Goal: Task Accomplishment & Management: Use online tool/utility

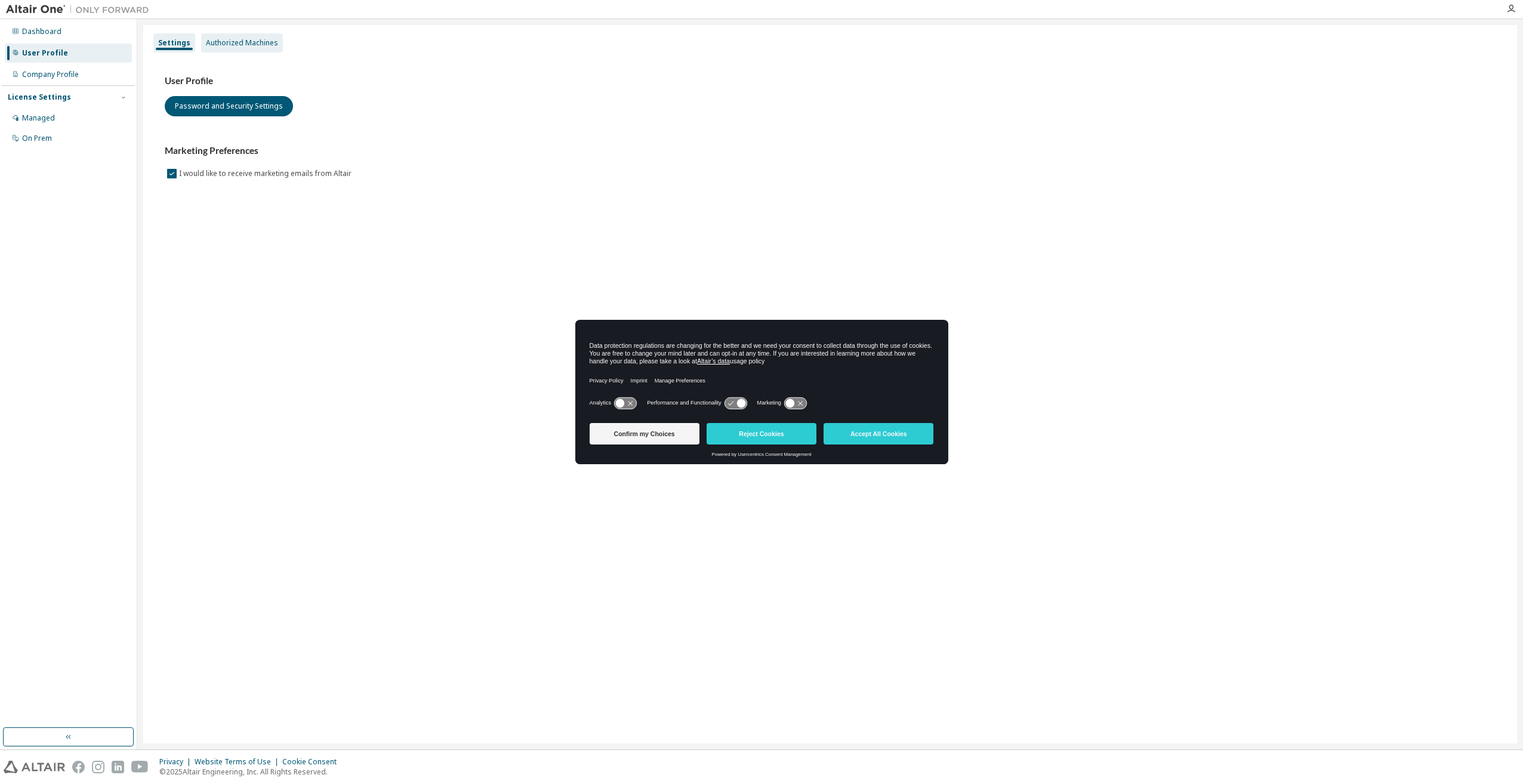
click at [244, 43] on div "Authorized Machines" at bounding box center [242, 43] width 72 height 10
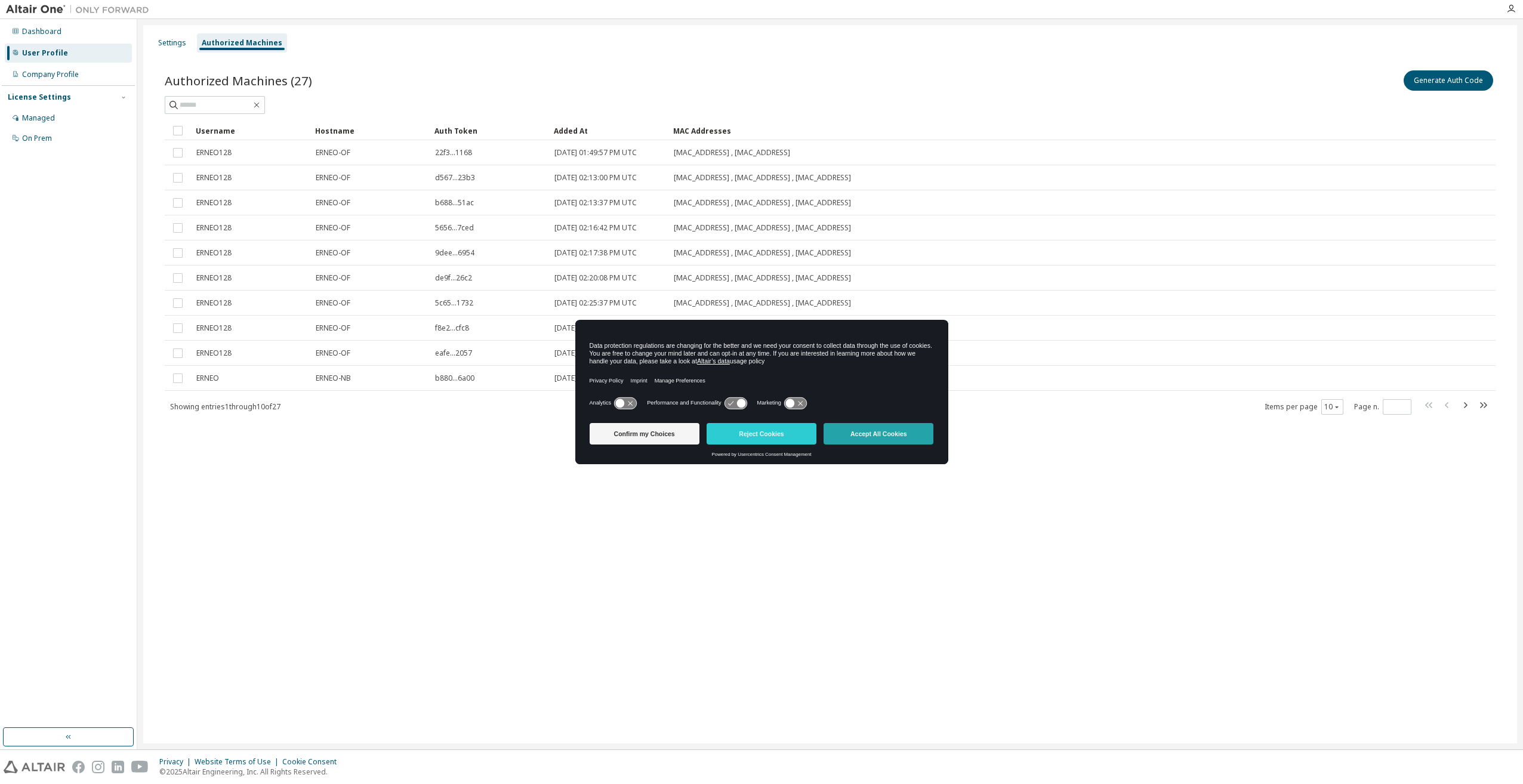
click at [892, 441] on button "Accept All Cookies" at bounding box center [878, 433] width 110 height 21
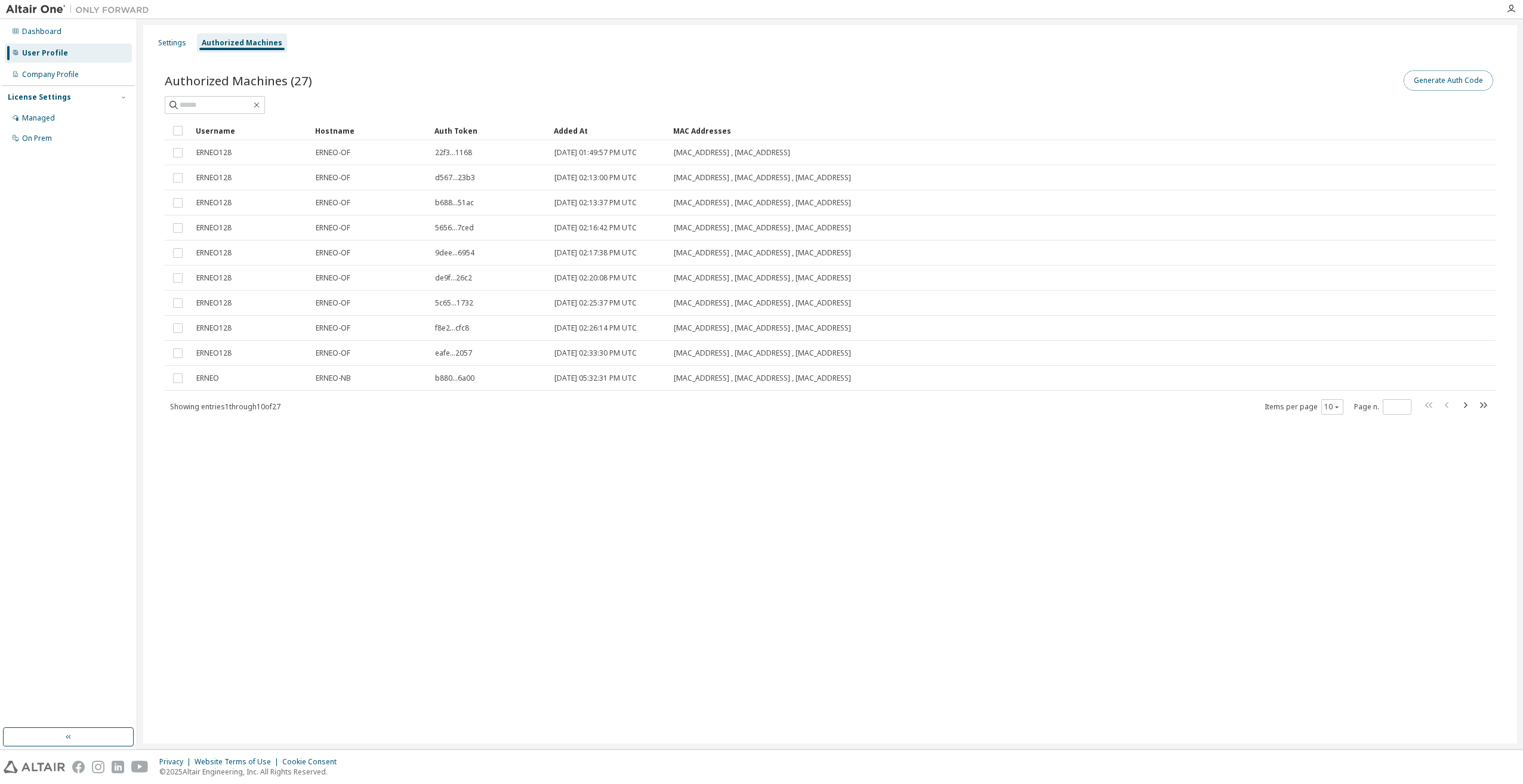
click at [1442, 81] on button "Generate Auth Code" at bounding box center [1448, 81] width 90 height 21
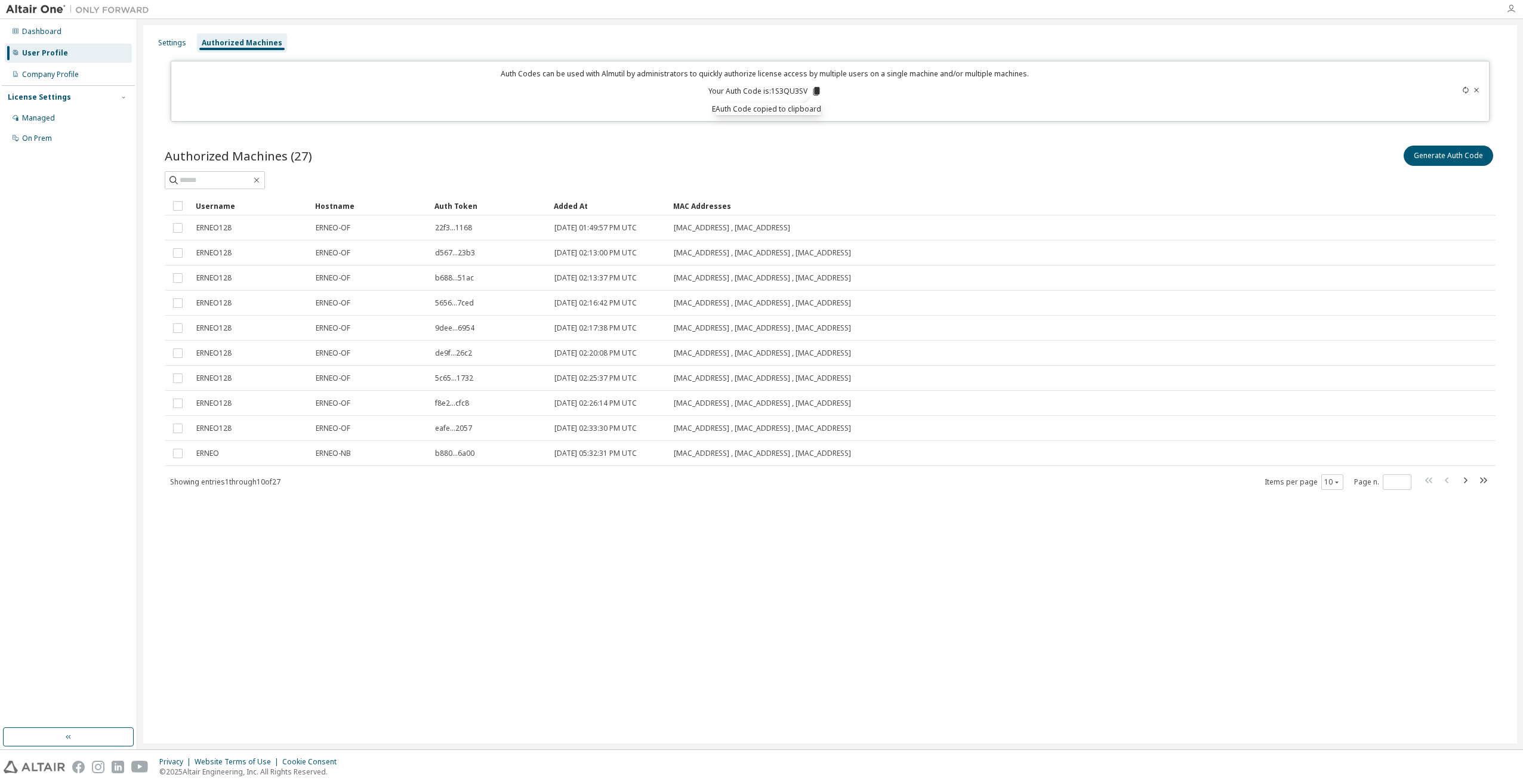
click at [1512, 11] on icon "button" at bounding box center [1511, 8] width 10 height 10
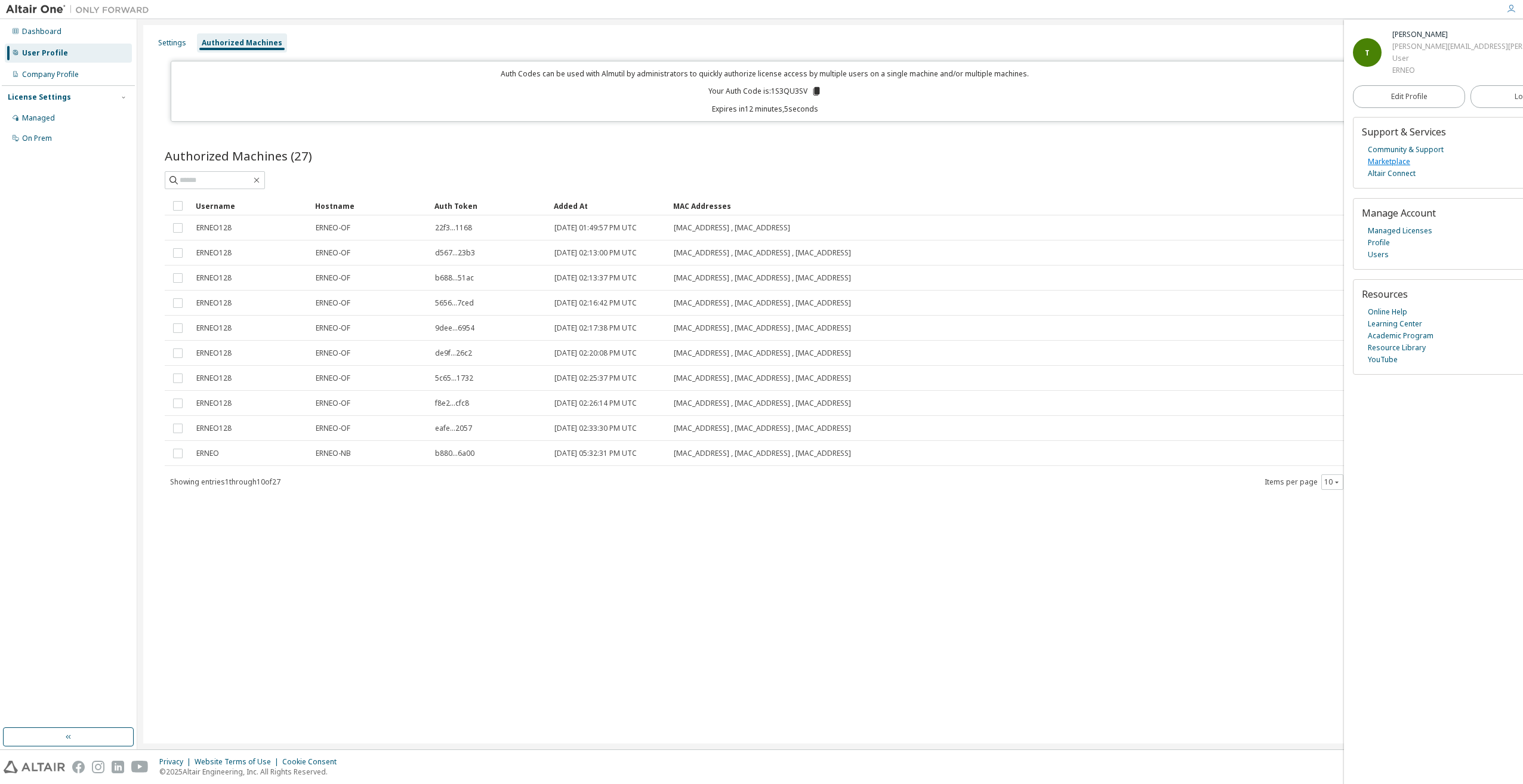
click at [1407, 160] on link "Marketplace" at bounding box center [1389, 162] width 43 height 12
